Goal: Task Accomplishment & Management: Manage account settings

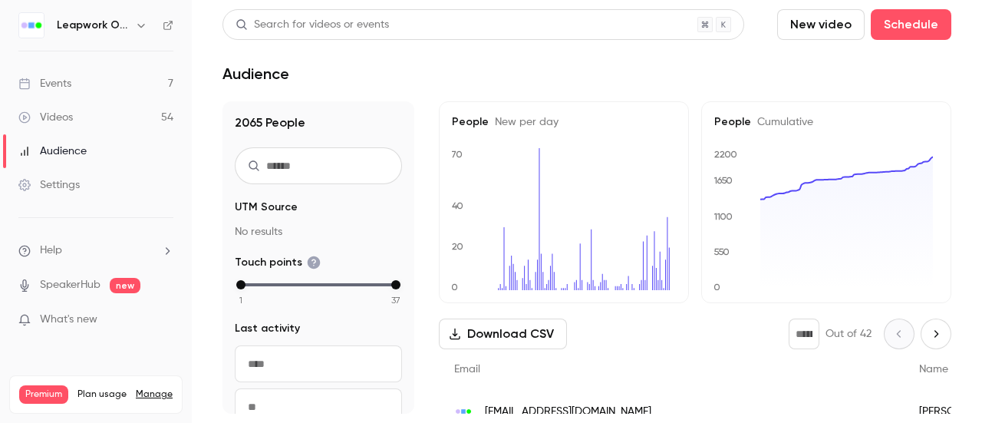
click at [75, 119] on link "Videos 54" at bounding box center [96, 117] width 192 height 34
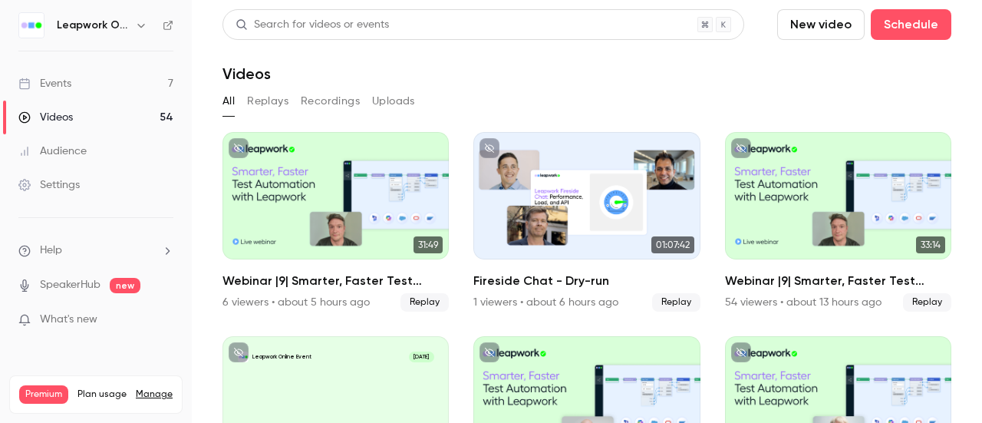
click at [81, 87] on link "Events 7" at bounding box center [96, 84] width 192 height 34
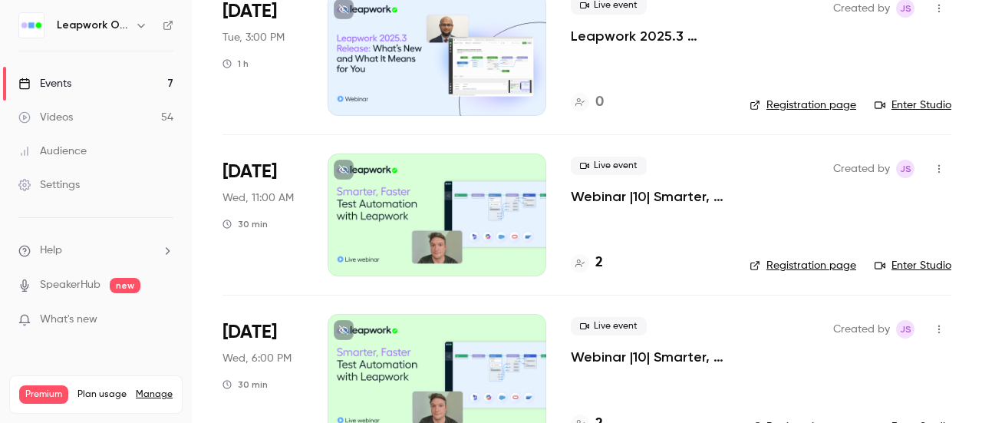
scroll to position [537, 0]
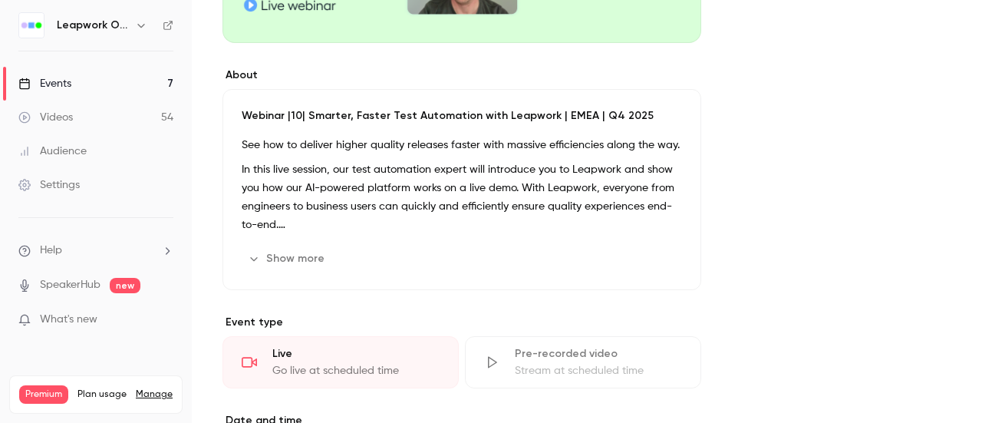
scroll to position [614, 0]
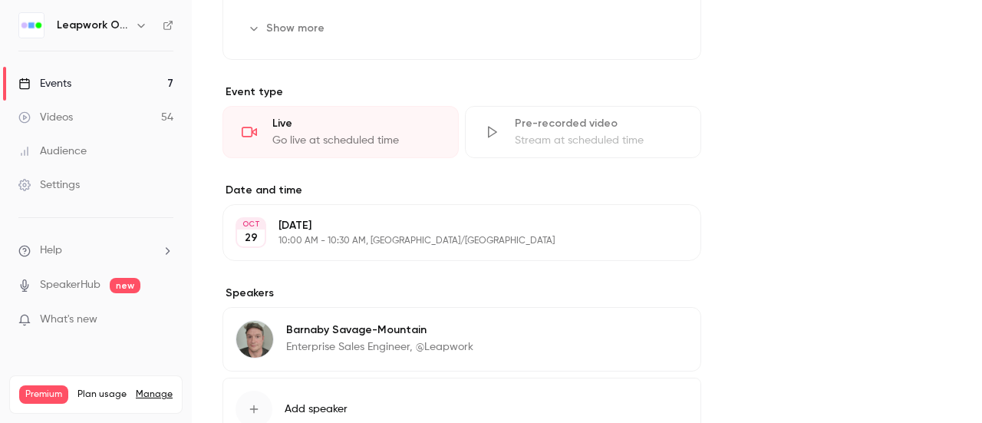
click at [403, 238] on p "10:00 AM - 10:30 AM, Europe/London" at bounding box center [448, 241] width 341 height 12
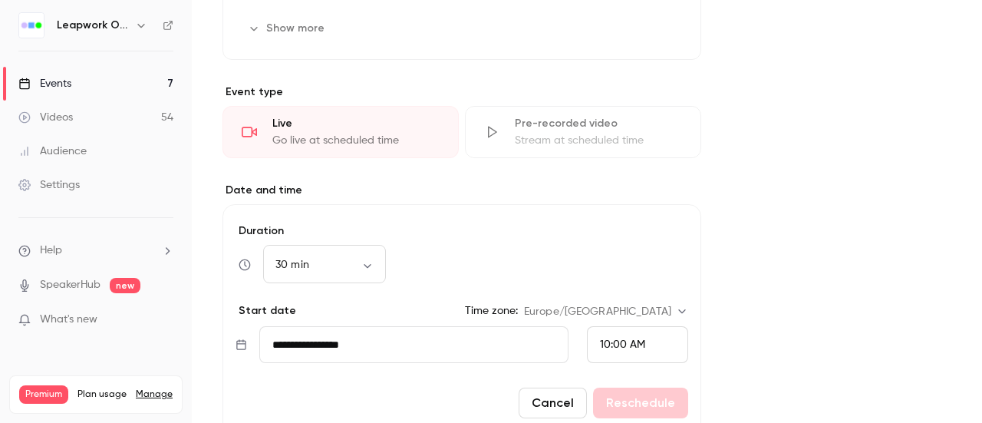
scroll to position [690, 0]
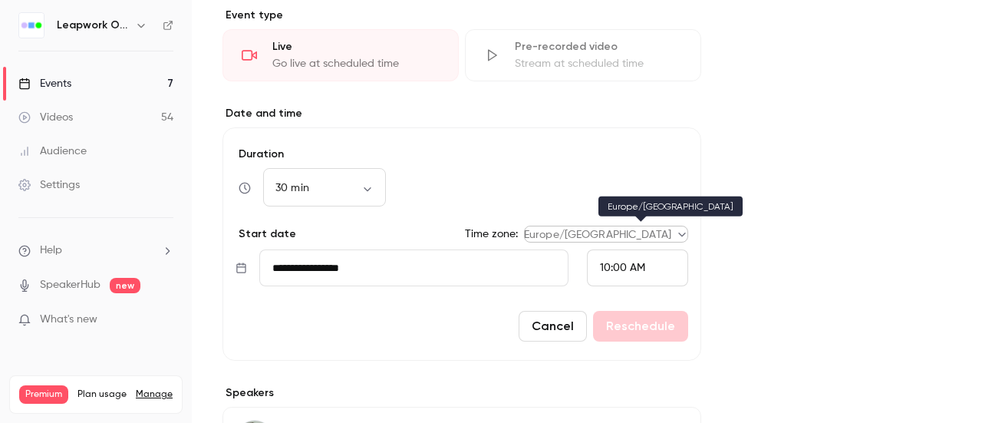
click at [681, 229] on body "Leapwork Online Event Events 7 Videos 54 Audience Settings Help SpeakerHub new …" at bounding box center [491, 211] width 982 height 423
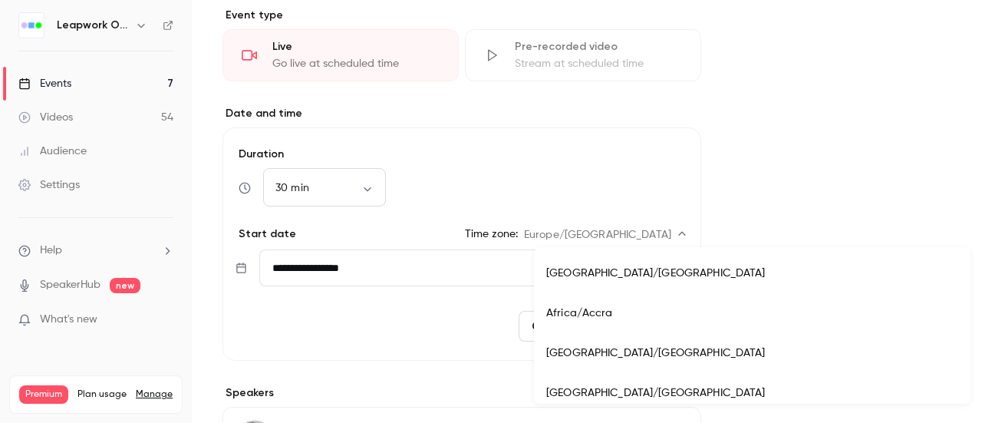
scroll to position [13349, 0]
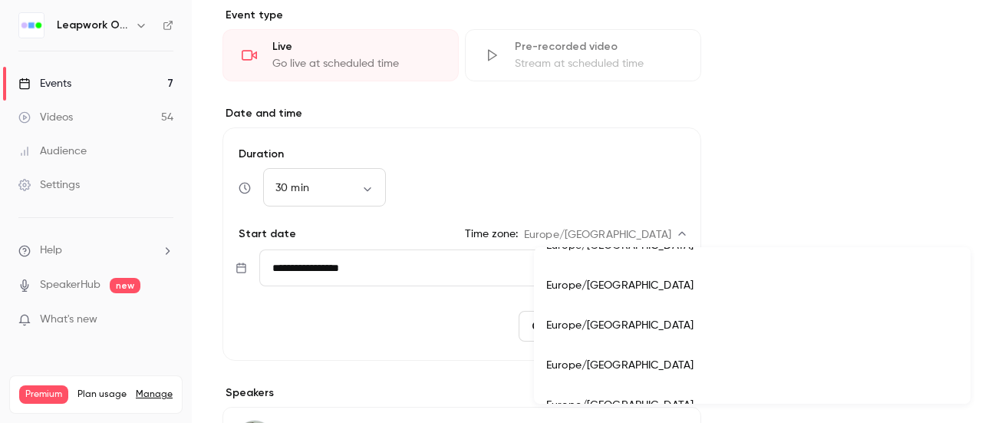
click at [930, 280] on div at bounding box center [491, 211] width 982 height 423
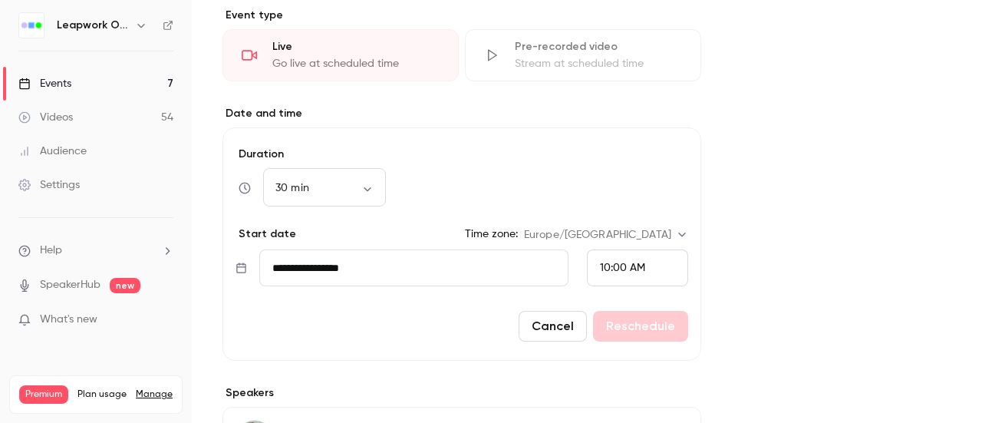
click at [559, 317] on button "Cancel" at bounding box center [553, 326] width 68 height 31
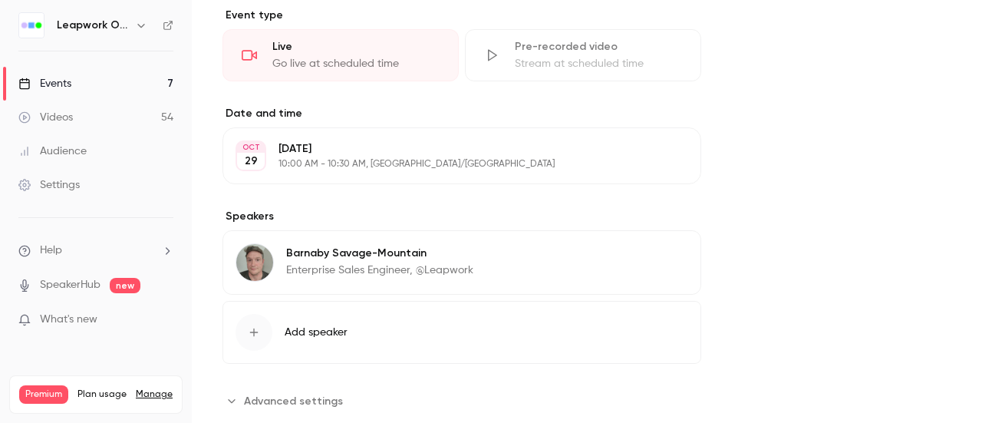
scroll to position [614, 0]
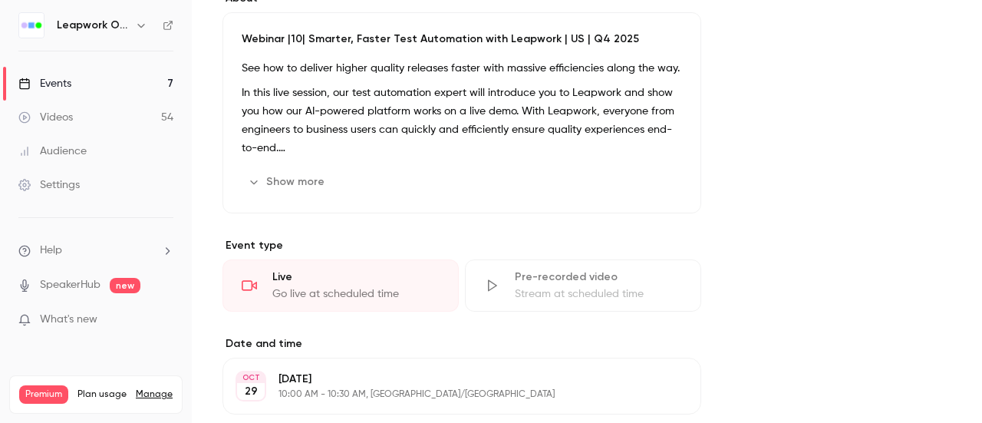
scroll to position [614, 0]
